Goal: Transaction & Acquisition: Subscribe to service/newsletter

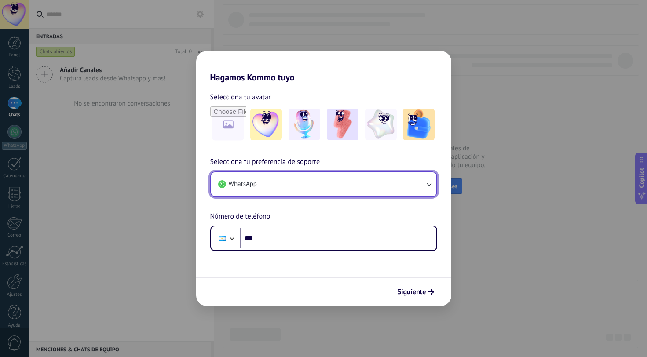
click at [344, 183] on button "WhatsApp" at bounding box center [323, 184] width 225 height 24
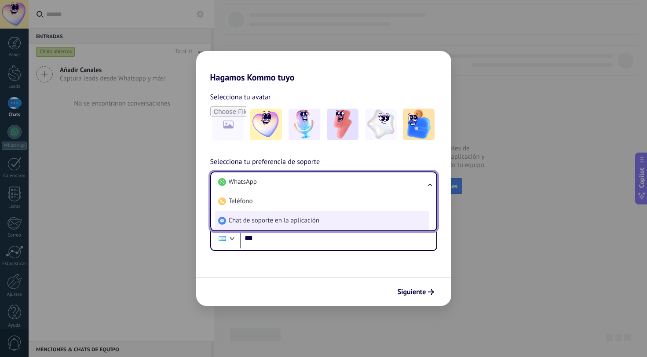
click at [315, 214] on li "Chat de soporte en la aplicación" at bounding box center [322, 220] width 215 height 19
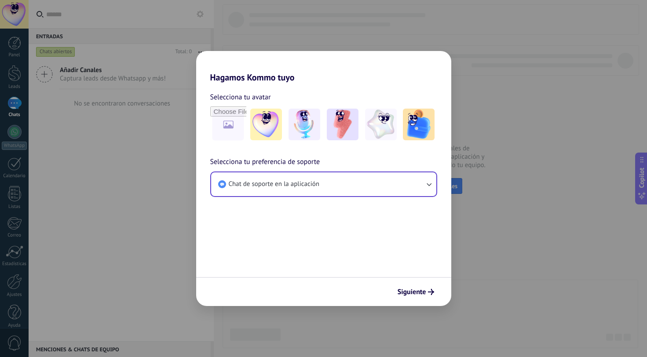
click at [316, 251] on form "Selecciona tu avatar Selecciona tu preferencia de soporte Chat de soporte en la…" at bounding box center [323, 195] width 255 height 224
click at [418, 295] on span "Siguiente" at bounding box center [412, 292] width 29 height 6
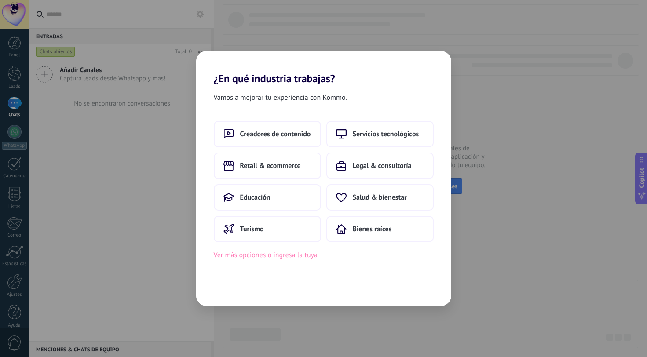
click at [281, 255] on button "Ver más opciones o ingresa la tuya" at bounding box center [266, 254] width 104 height 11
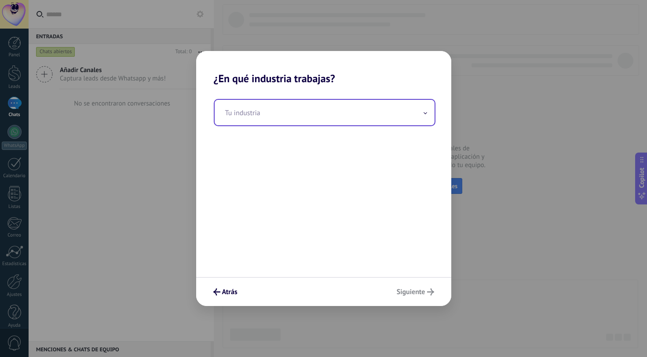
click at [323, 115] on input "text" at bounding box center [325, 113] width 220 height 26
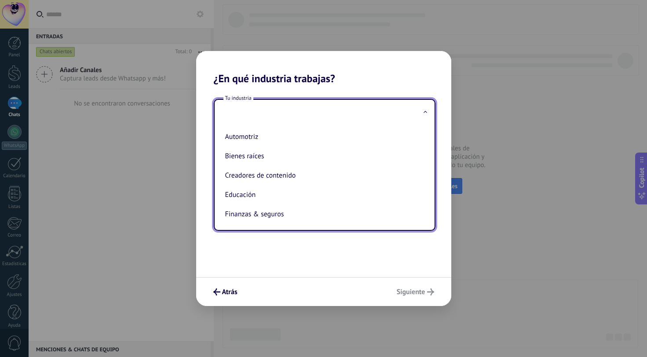
click at [283, 244] on div "Tu industria Automotriz Bienes raíces Creadores de contenido Educación Finanzas…" at bounding box center [323, 181] width 255 height 192
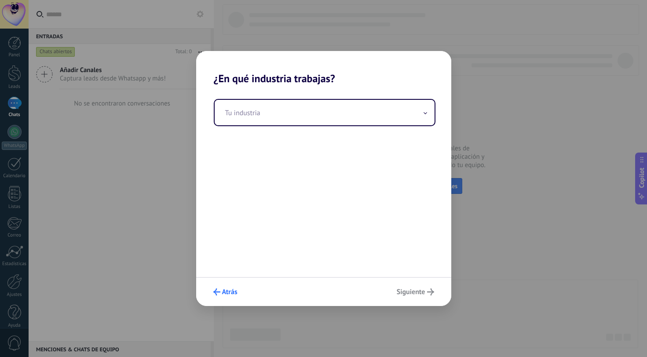
click at [222, 293] on span "Atrás" at bounding box center [229, 292] width 15 height 6
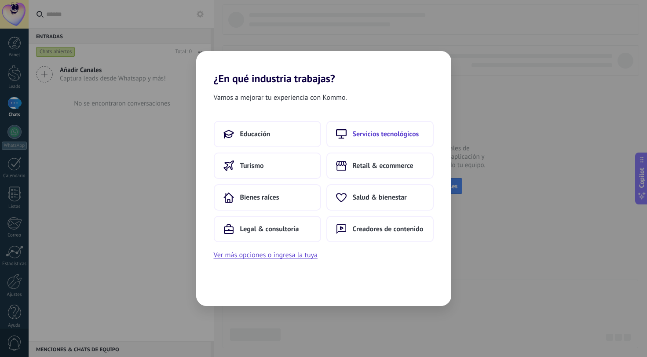
click at [356, 138] on span "Servicios tecnológicos" at bounding box center [386, 134] width 66 height 9
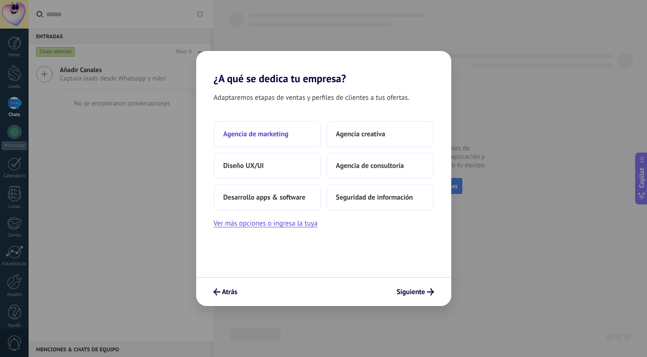
click at [266, 133] on span "Agencia de marketing" at bounding box center [256, 134] width 65 height 9
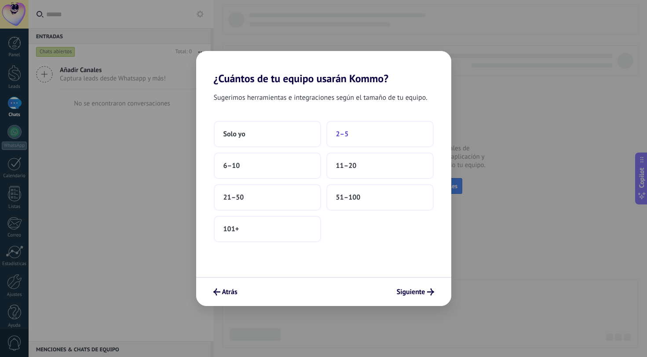
click at [394, 129] on button "2–5" at bounding box center [379, 134] width 107 height 26
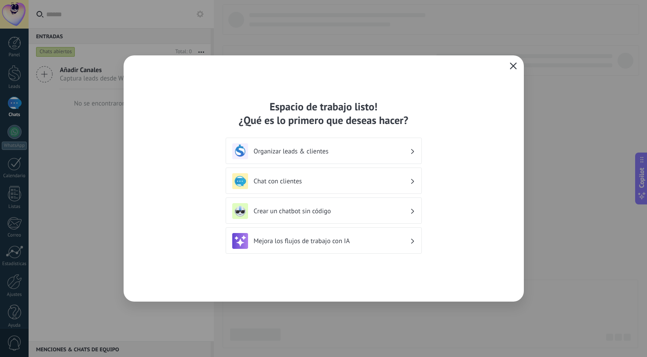
click at [513, 65] on icon "button" at bounding box center [513, 65] width 7 height 7
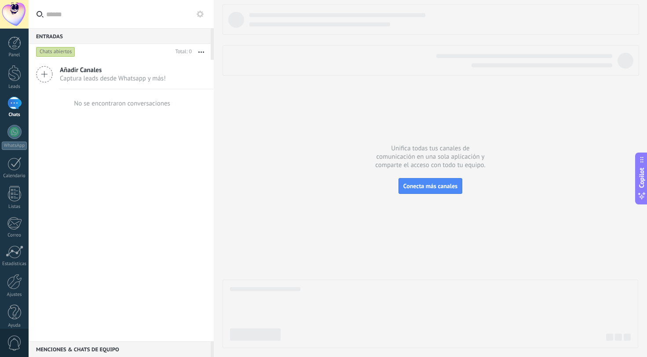
scroll to position [9, 0]
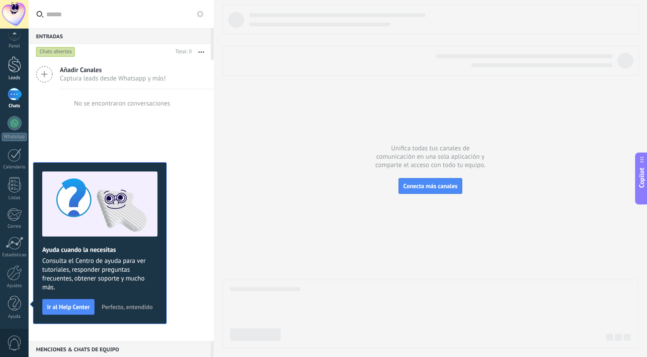
click at [13, 69] on div at bounding box center [14, 64] width 13 height 16
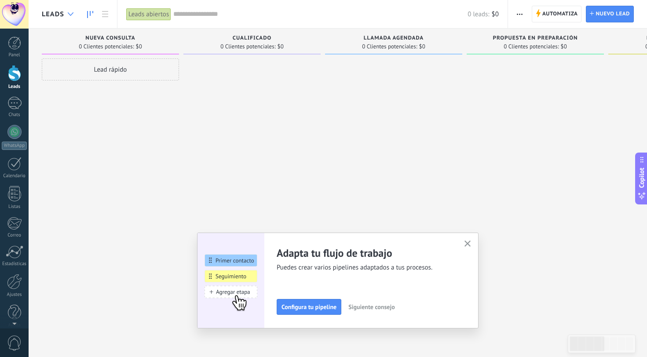
click at [64, 12] on div at bounding box center [70, 14] width 15 height 17
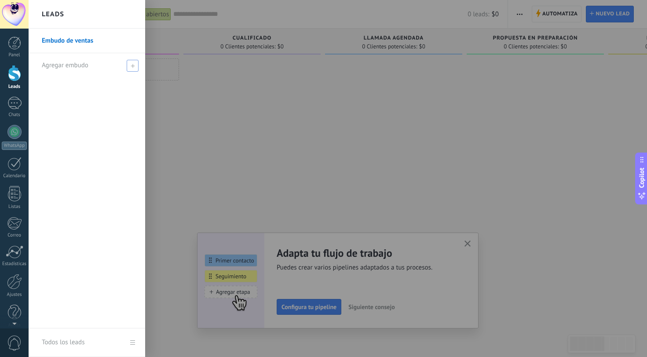
click at [76, 66] on span "Agregar embudo" at bounding box center [65, 65] width 47 height 8
type input "******"
click at [133, 64] on span at bounding box center [134, 65] width 8 height 6
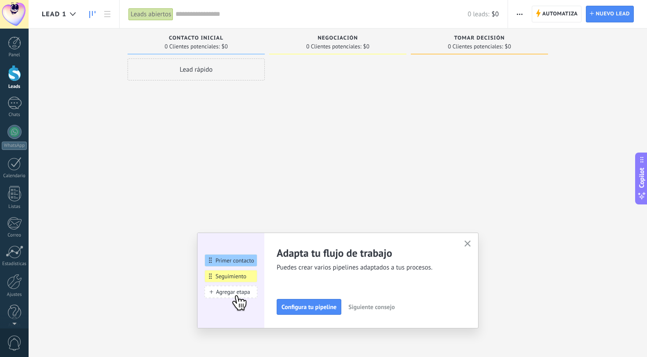
click at [11, 7] on div at bounding box center [14, 14] width 29 height 29
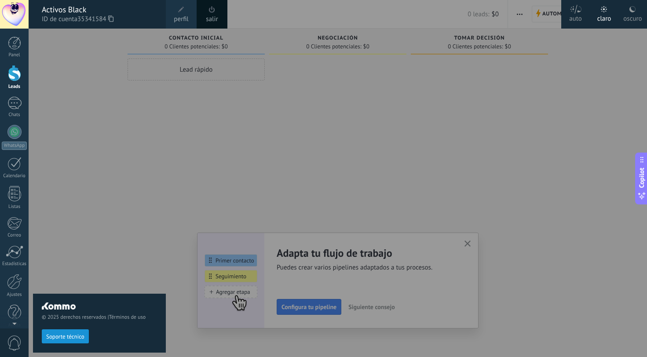
click at [178, 13] on span at bounding box center [181, 10] width 10 height 10
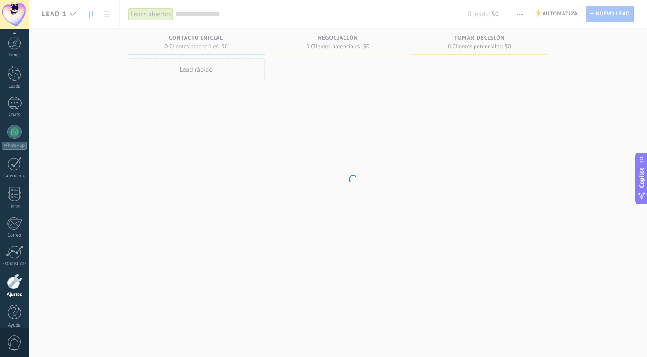
scroll to position [9, 0]
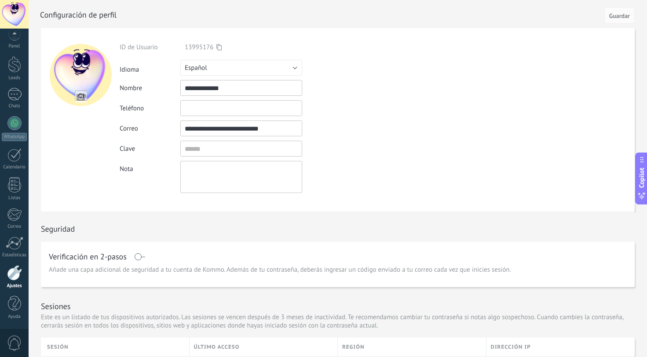
click at [81, 99] on input "file" at bounding box center [81, 97] width 12 height 12
type input "**********"
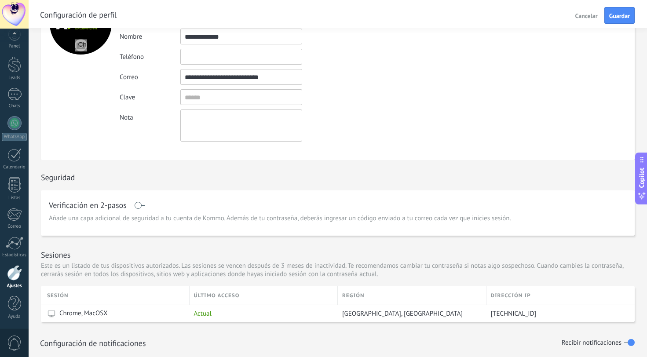
scroll to position [0, 0]
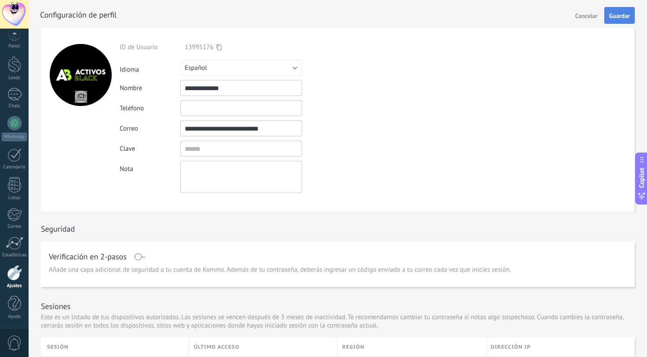
click at [611, 15] on span "Guardar" at bounding box center [619, 16] width 21 height 6
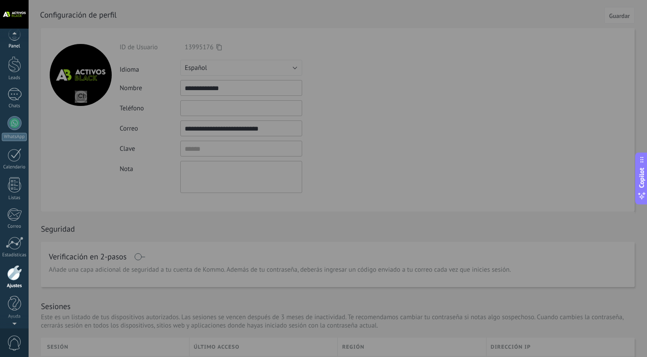
scroll to position [1, 0]
click at [18, 284] on div at bounding box center [14, 280] width 15 height 15
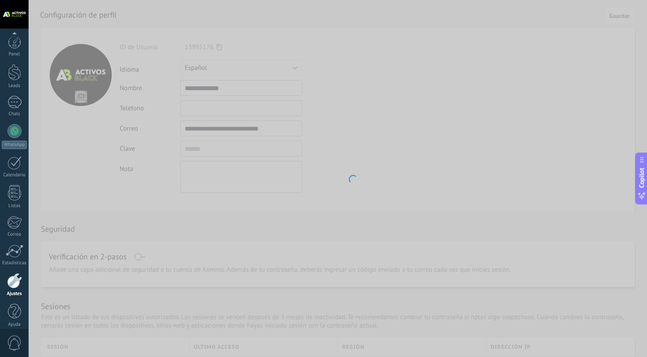
scroll to position [9, 0]
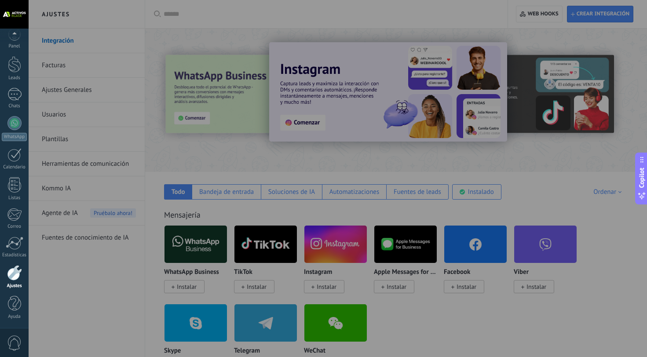
click at [57, 66] on div at bounding box center [352, 178] width 647 height 357
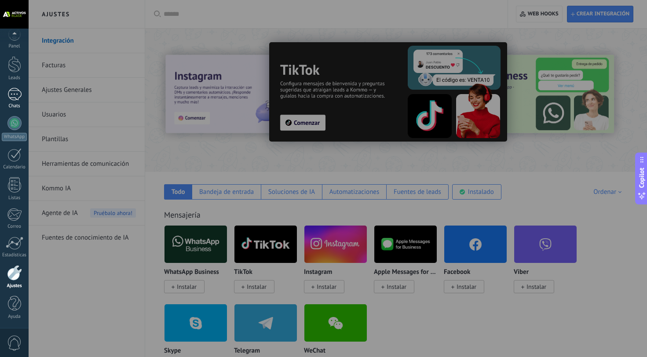
click at [9, 99] on div at bounding box center [14, 94] width 14 height 13
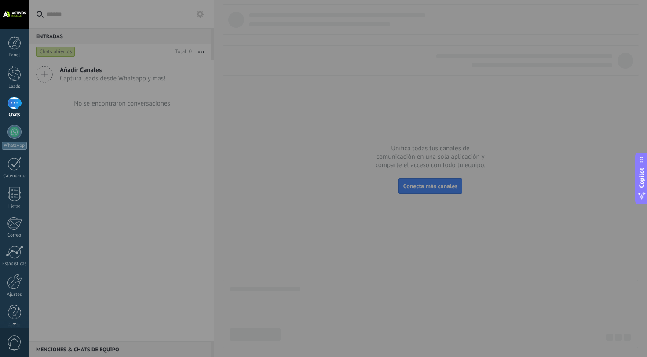
click at [18, 21] on div at bounding box center [14, 14] width 29 height 29
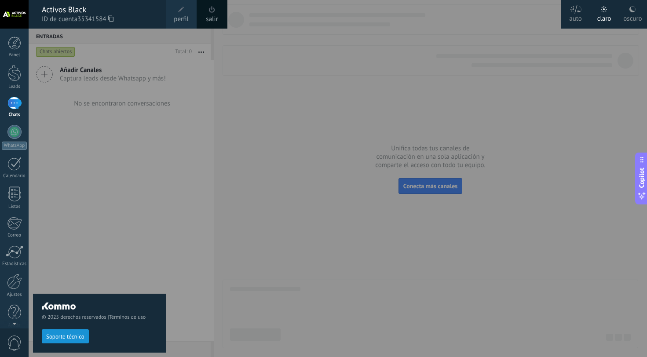
click at [629, 15] on div "oscuro" at bounding box center [633, 17] width 18 height 23
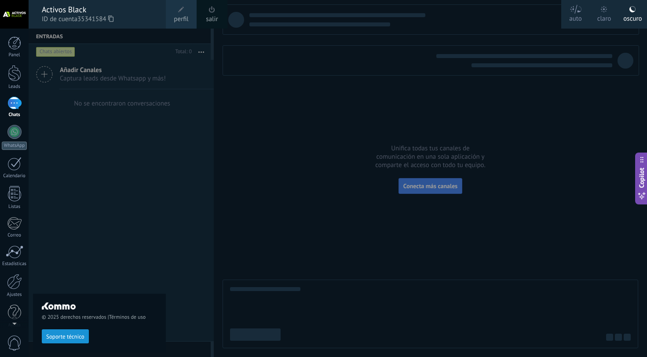
click at [100, 139] on div "© 2025 derechos reservados | Términos de uso Soporte técnico" at bounding box center [99, 193] width 133 height 329
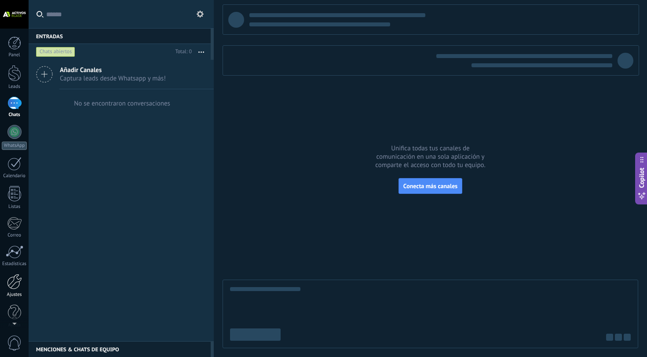
click at [21, 287] on div at bounding box center [14, 281] width 15 height 15
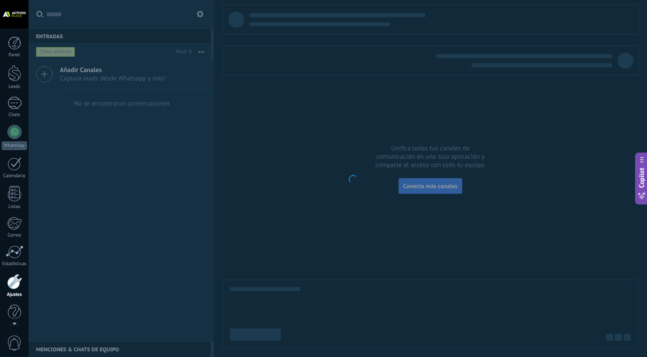
scroll to position [9, 0]
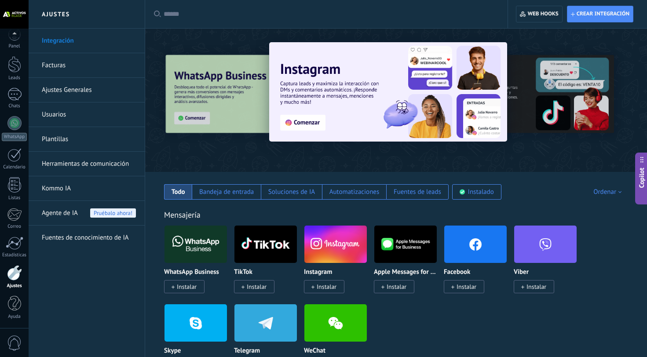
click at [67, 70] on link "Facturas" at bounding box center [89, 65] width 94 height 25
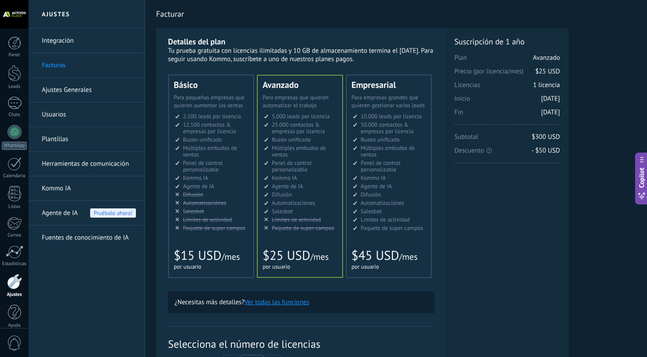
click at [192, 107] on span "Para pequeñas empresas que quieren aumentar las ventas" at bounding box center [209, 101] width 71 height 15
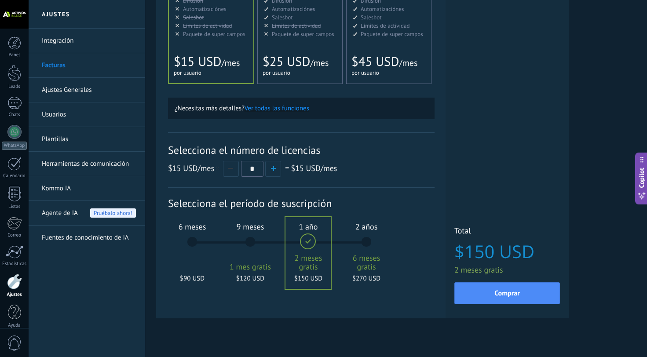
scroll to position [195, 0]
click at [197, 243] on div "6 meses $90 USD" at bounding box center [193, 245] width 48 height 62
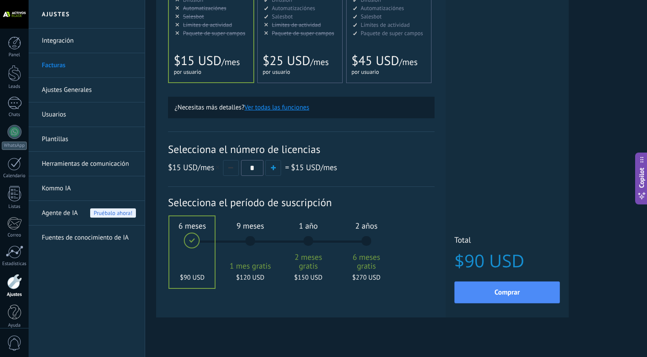
scroll to position [207, 0]
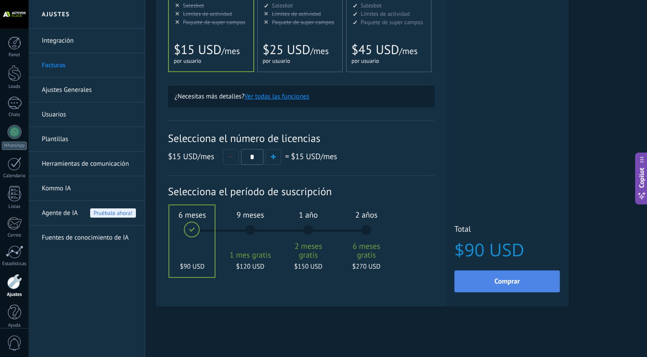
click at [486, 289] on button "Comprar" at bounding box center [508, 282] width 106 height 22
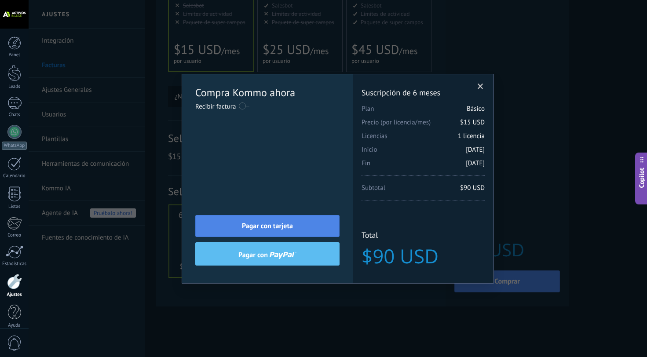
click at [268, 226] on span "Pagar con tarjeta" at bounding box center [267, 226] width 51 height 6
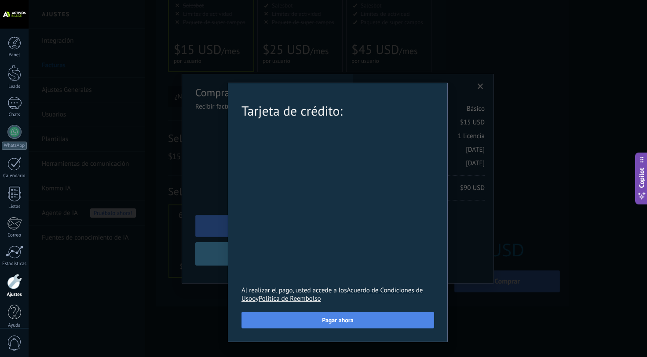
click at [336, 323] on span "Pagar ahora" at bounding box center [337, 320] width 31 height 6
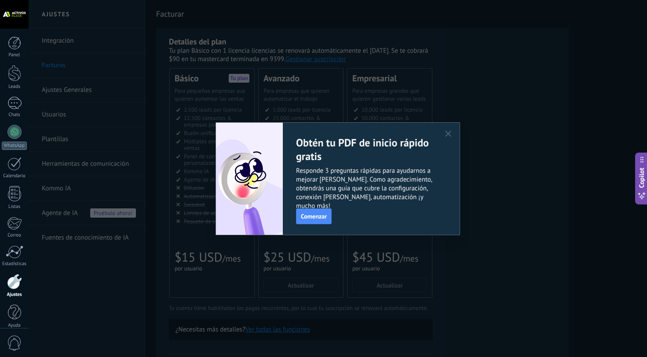
click at [408, 82] on div "Obtén tu PDF de inicio rápido gratis Responde 3 preguntas rápidas para ayudarno…" at bounding box center [338, 178] width 619 height 357
click at [448, 133] on use "button" at bounding box center [448, 134] width 6 height 6
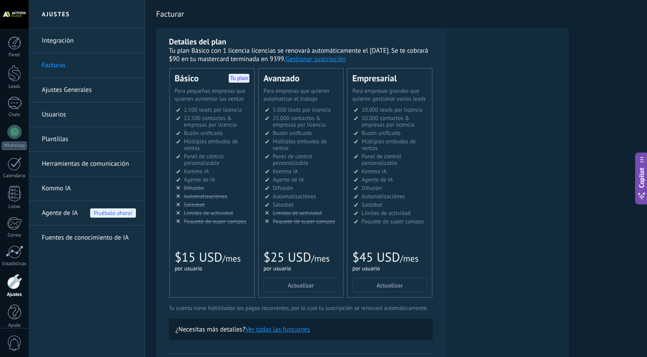
click at [327, 60] on button "Gestionar suscripción" at bounding box center [316, 59] width 60 height 8
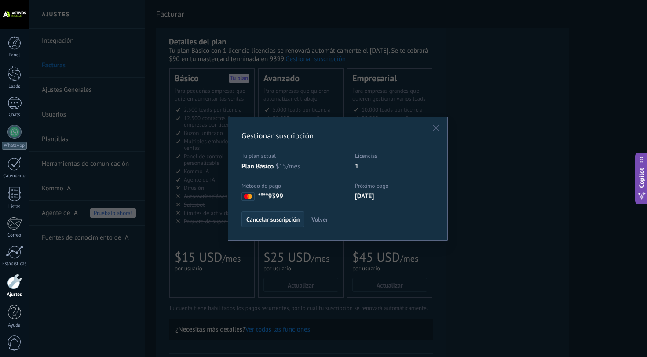
click at [282, 220] on span "Cancelar suscripción" at bounding box center [272, 219] width 53 height 6
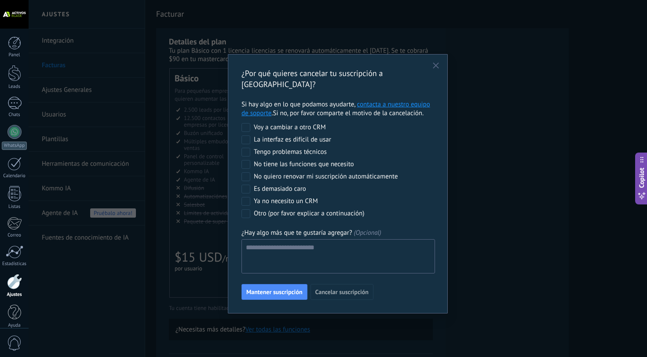
click at [334, 172] on div "No quiero renovar mi suscripción automáticamente" at bounding box center [326, 176] width 144 height 9
click at [332, 289] on span "Cancelar suscripción" at bounding box center [341, 292] width 53 height 6
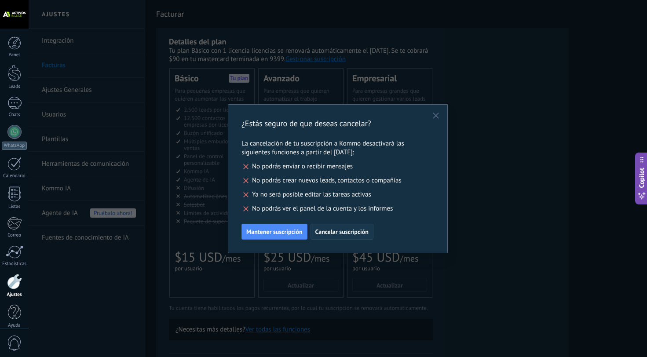
click at [342, 233] on span "Cancelar suscripción" at bounding box center [341, 232] width 53 height 6
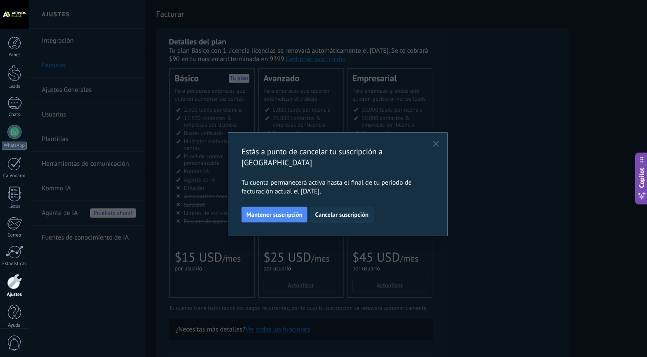
click at [347, 212] on span "Cancelar suscripción" at bounding box center [341, 215] width 53 height 6
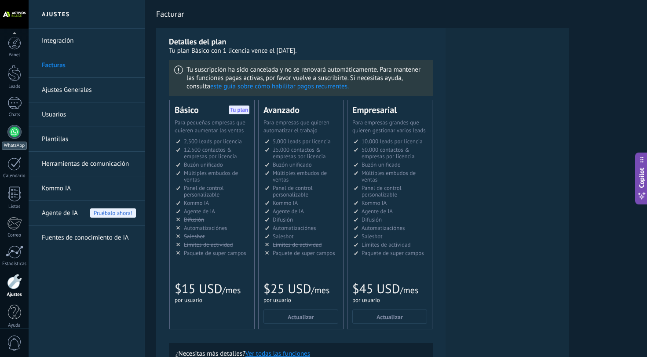
scroll to position [9, 0]
click at [21, 95] on div at bounding box center [14, 94] width 14 height 13
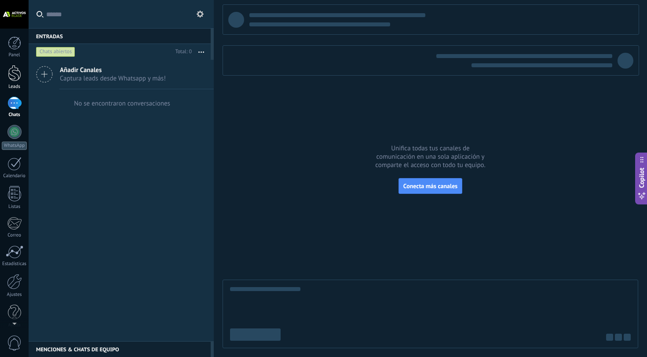
click at [16, 77] on div at bounding box center [14, 73] width 13 height 16
